Goal: Find contact information: Find contact information

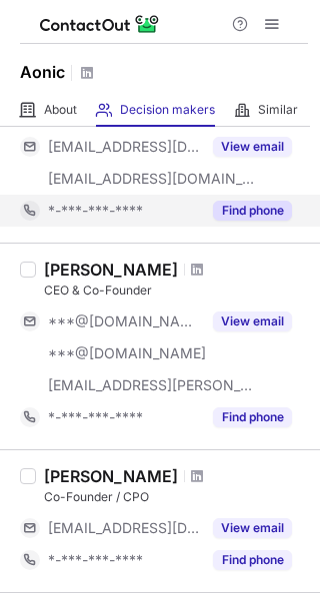
scroll to position [200, 0]
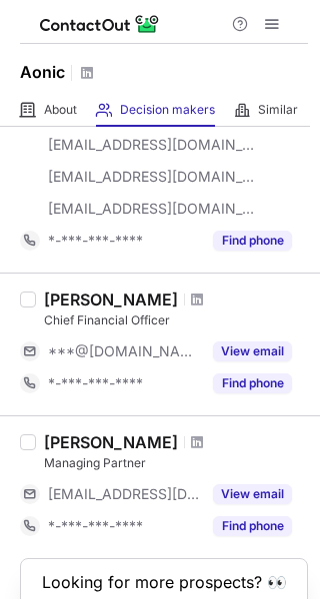
scroll to position [1398, 0]
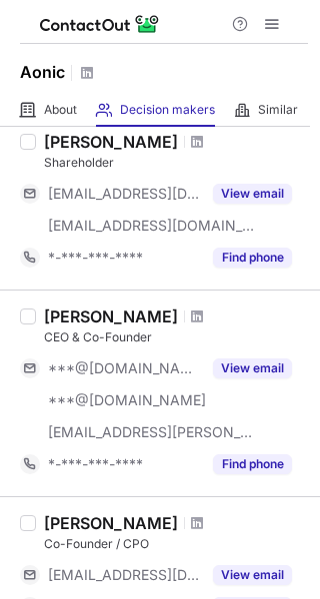
scroll to position [100, 0]
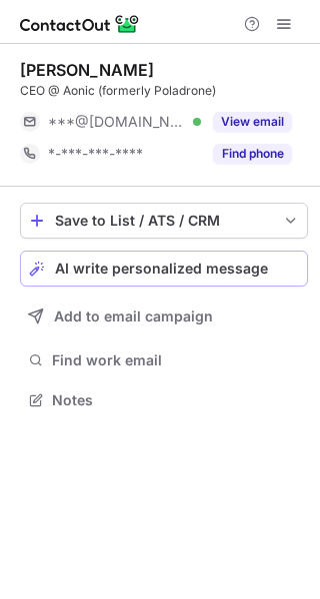
scroll to position [386, 320]
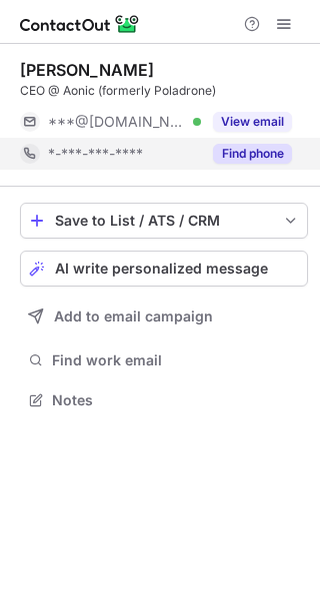
click at [254, 150] on button "Find phone" at bounding box center [252, 154] width 79 height 20
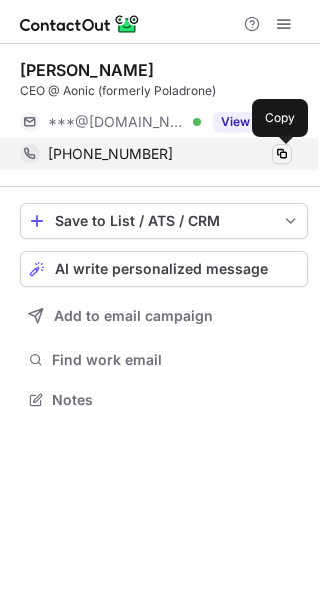
click at [285, 149] on span at bounding box center [282, 154] width 16 height 16
